Goal: Task Accomplishment & Management: Manage account settings

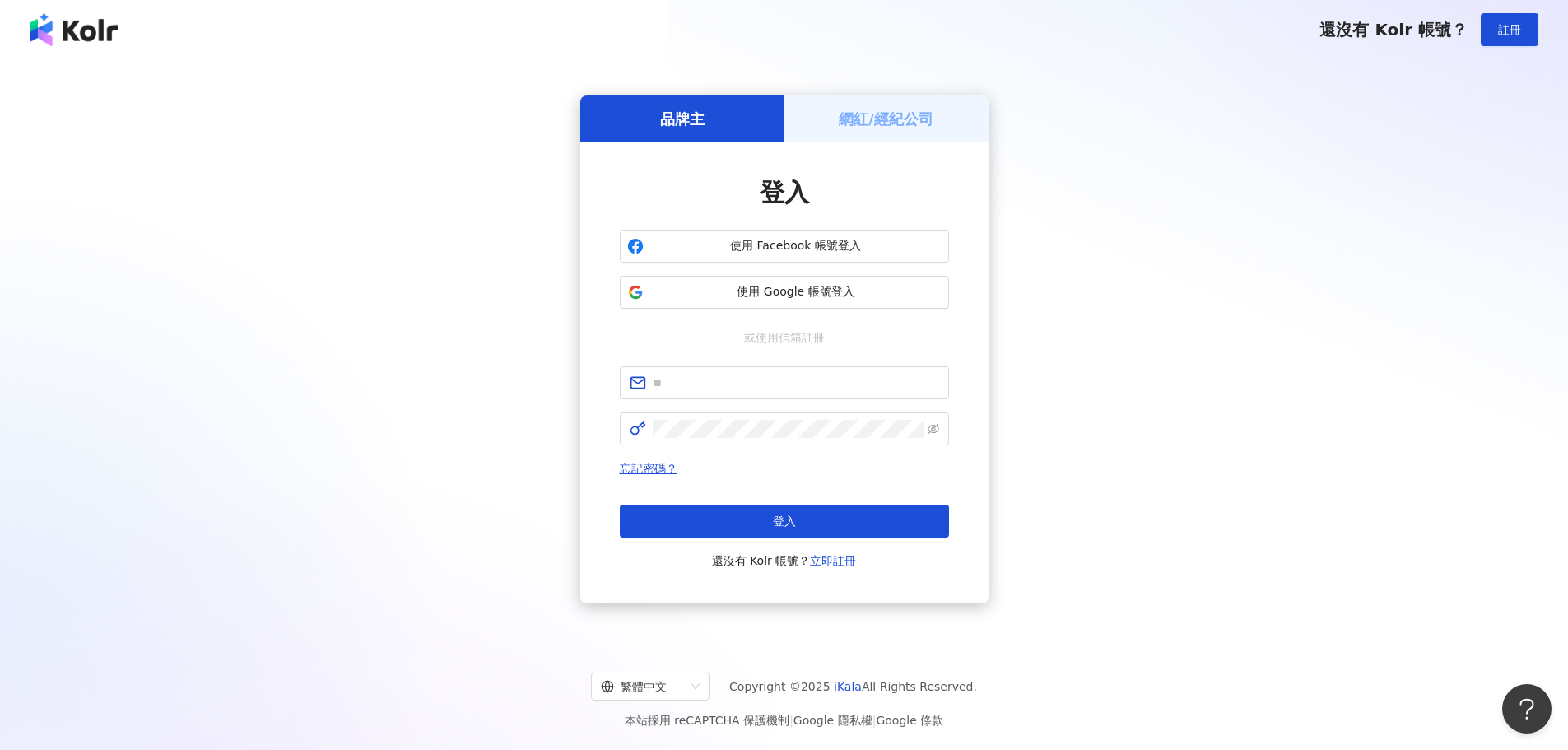
drag, startPoint x: 0, startPoint y: 0, endPoint x: 1062, endPoint y: 188, distance: 1078.5
click at [1062, 188] on div "品牌主 網紅/經紀公司 登入 使用 Facebook 帳號登入 使用 Google 帳號登入 或使用信箱註冊 忘記密碼？ 登入 還沒有 Kolr 帳號？ 立即…" at bounding box center [784, 349] width 1528 height 554
click at [812, 293] on span "使用 Google 帳號登入" at bounding box center [796, 293] width 292 height 17
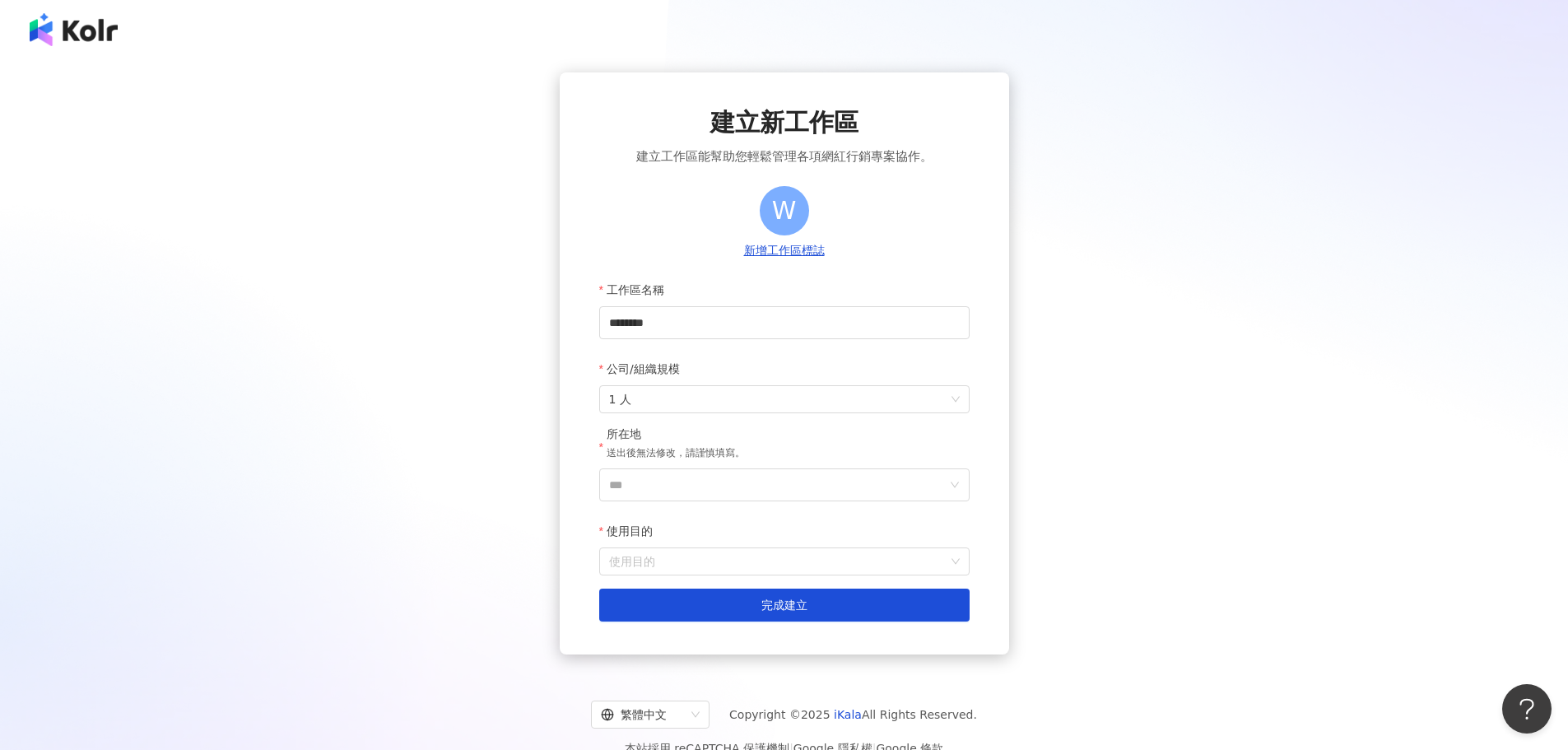
click at [72, 40] on img at bounding box center [73, 30] width 88 height 33
click at [93, 38] on img at bounding box center [73, 30] width 88 height 33
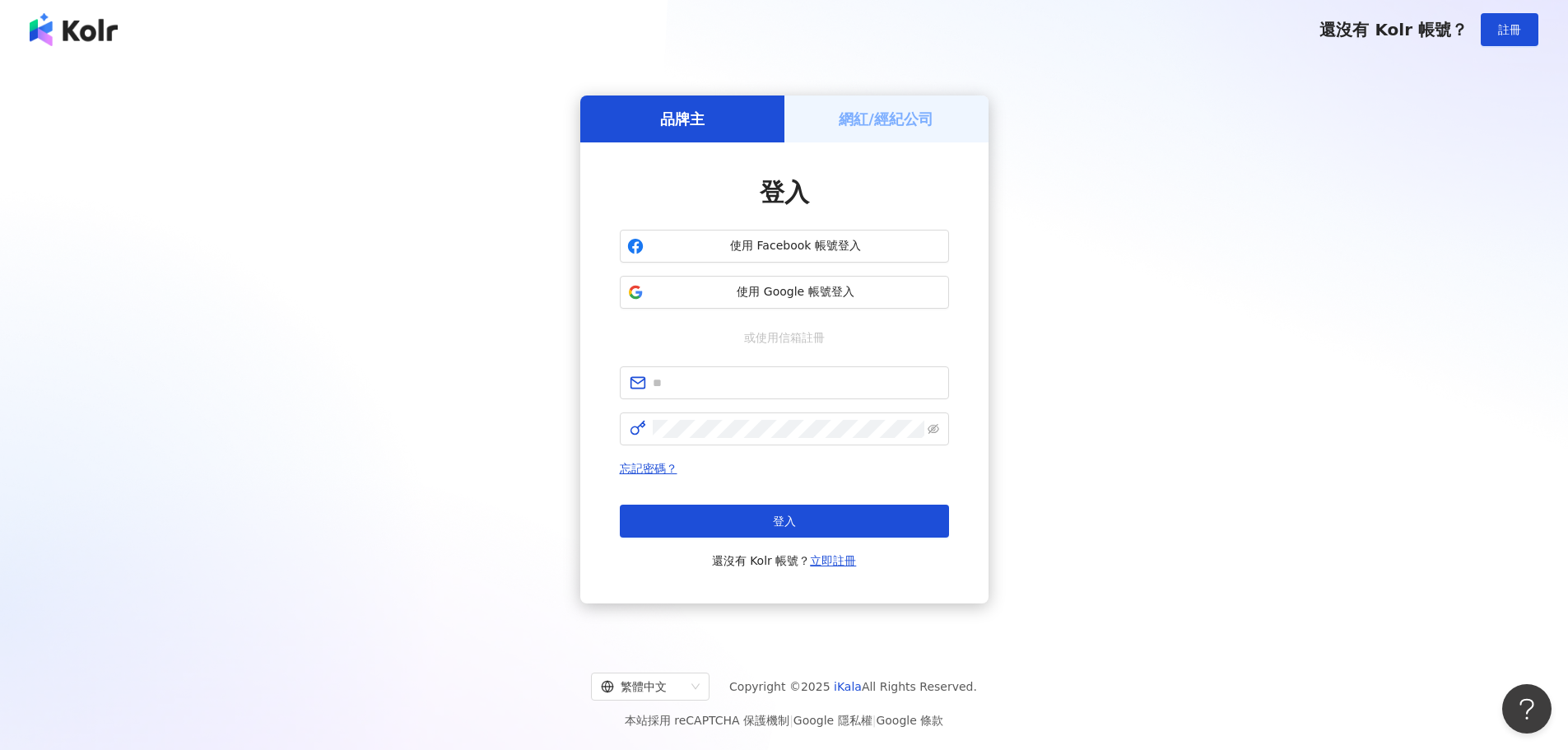
click at [885, 132] on div "網紅/經紀公司" at bounding box center [886, 119] width 204 height 47
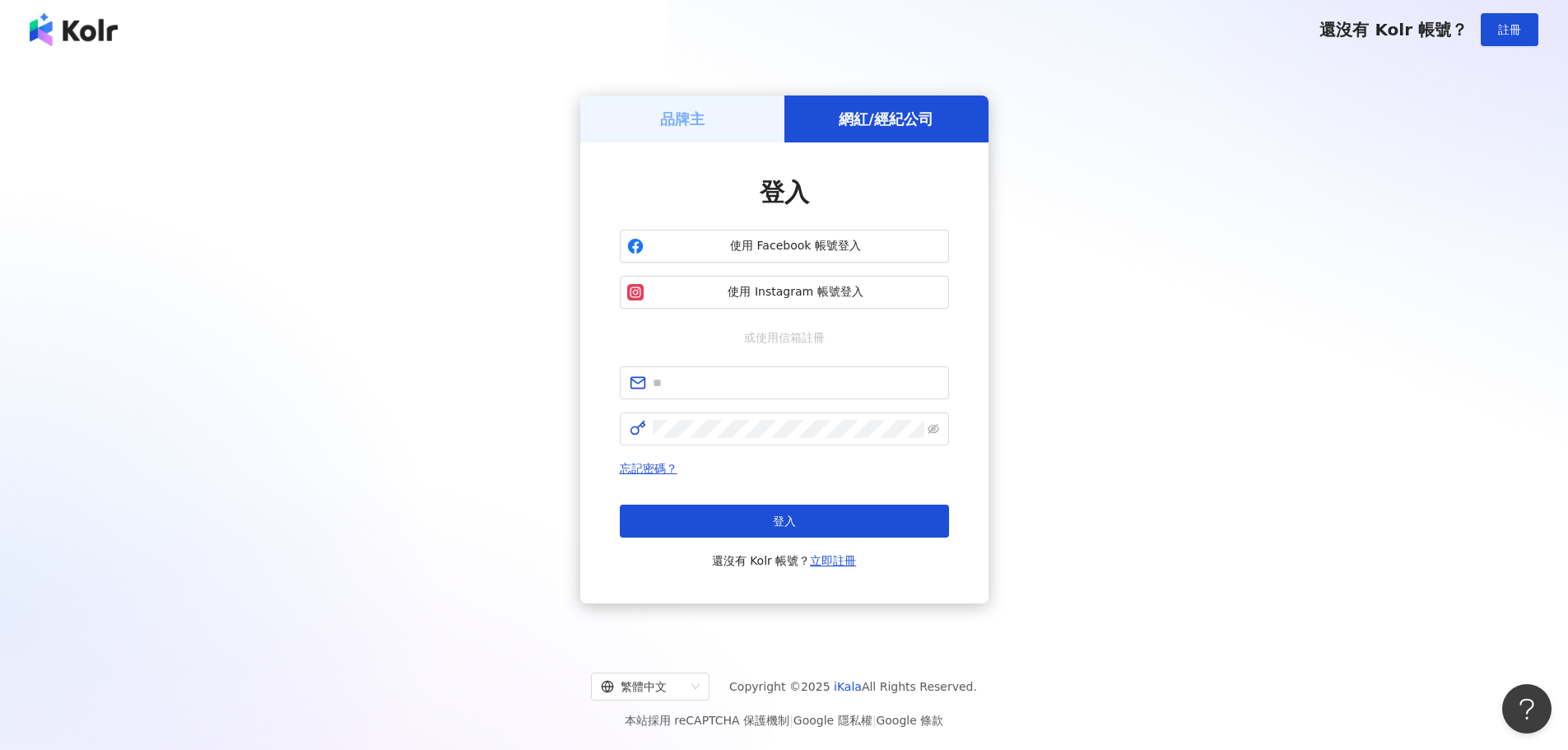
click at [722, 121] on div "品牌主" at bounding box center [682, 119] width 204 height 47
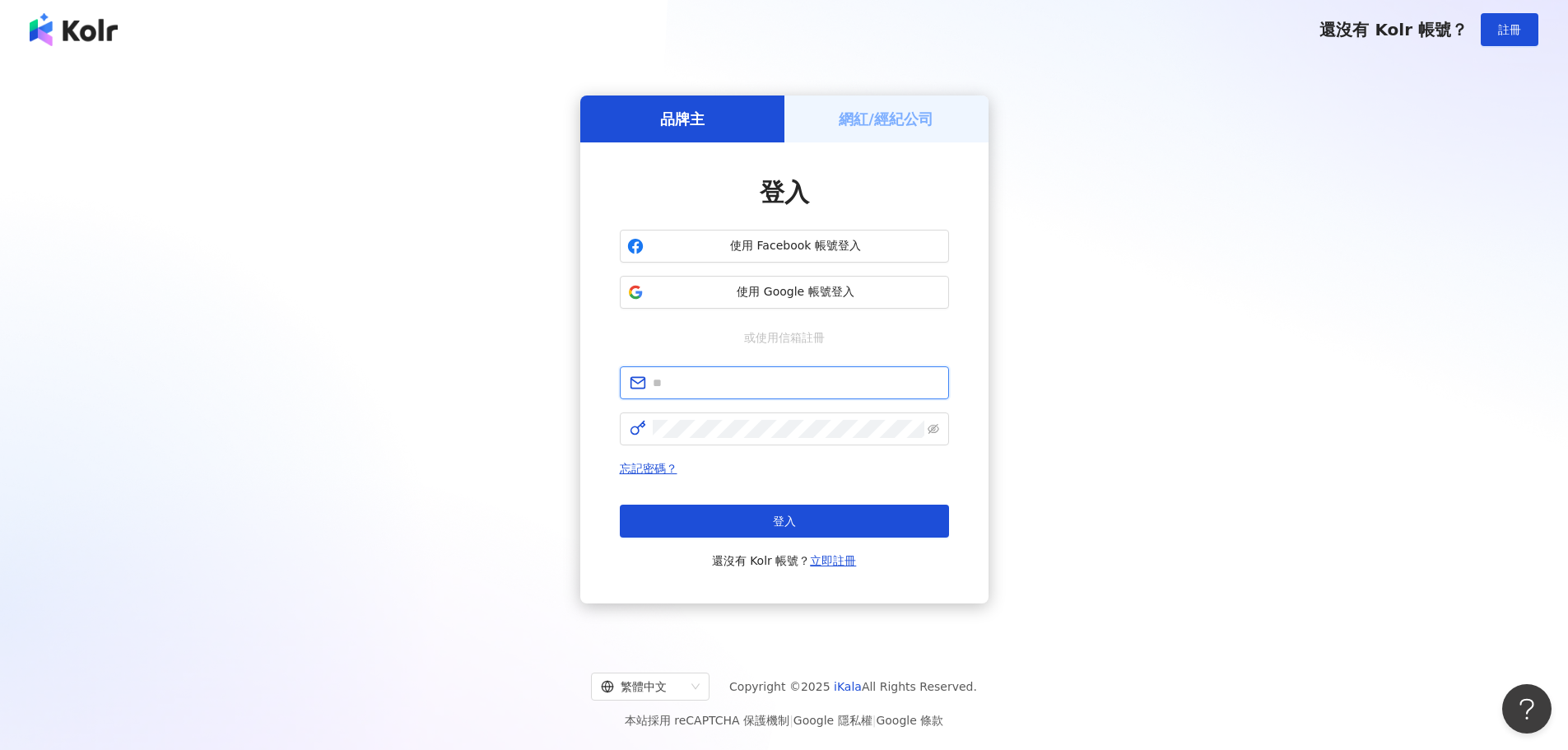
click at [802, 381] on input "text" at bounding box center [796, 382] width 286 height 19
type input "**********"
click at [764, 418] on span at bounding box center [784, 429] width 329 height 33
